Goal: Communication & Community: Ask a question

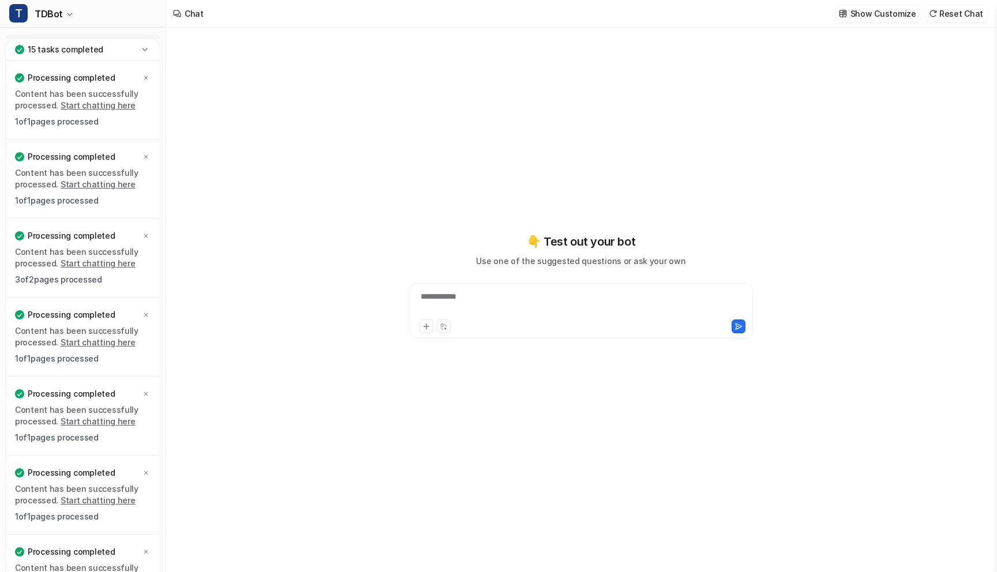
type textarea "**********"
click at [142, 48] on icon at bounding box center [144, 49] width 5 height 3
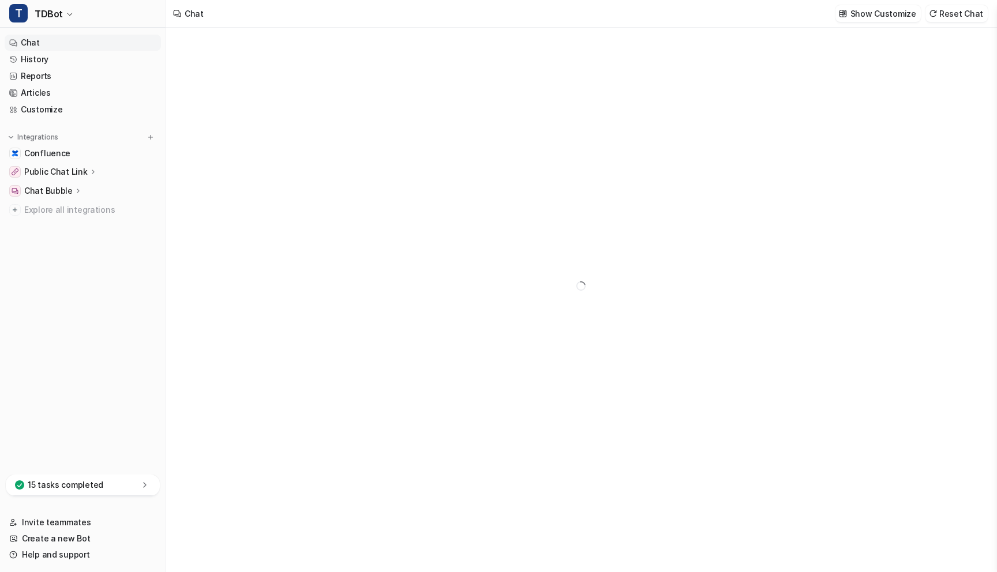
click at [87, 45] on link "Chat" at bounding box center [83, 43] width 156 height 16
